Goal: Information Seeking & Learning: Find specific fact

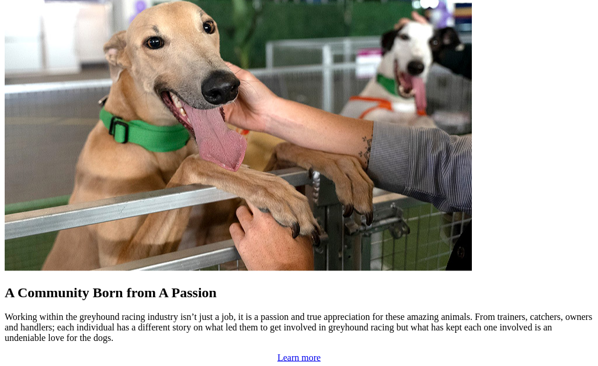
scroll to position [918, 0]
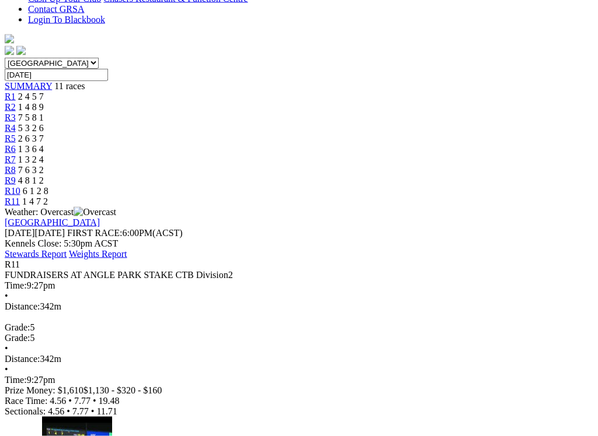
scroll to position [323, 0]
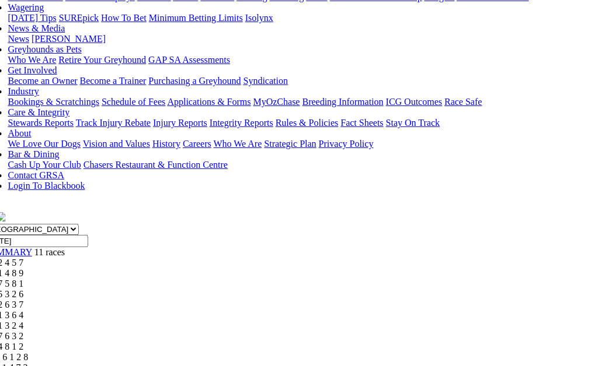
scroll to position [150, 20]
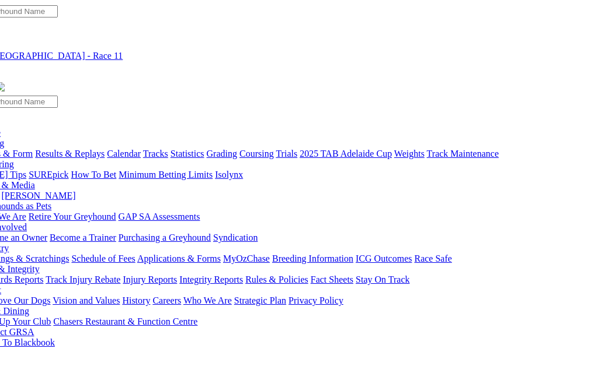
scroll to position [0, 0]
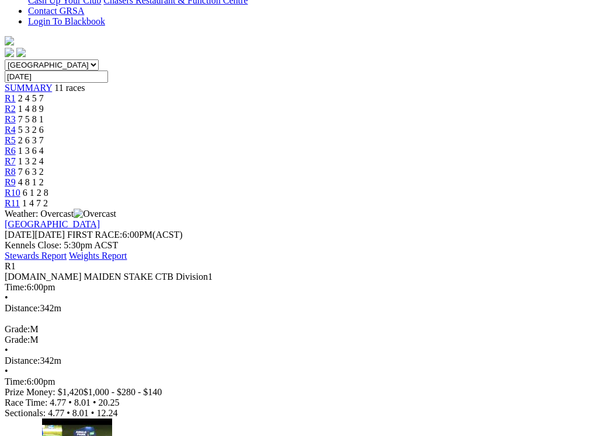
scroll to position [322, 0]
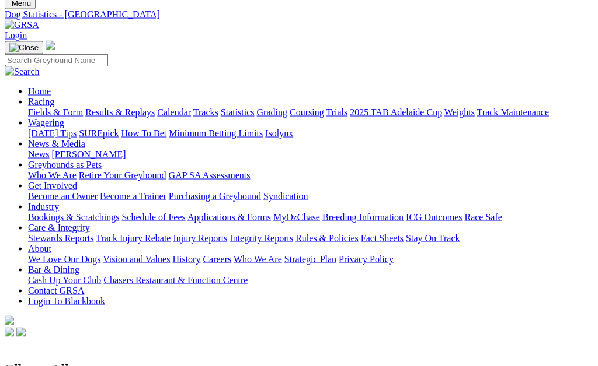
scroll to position [4, 0]
